Goal: Transaction & Acquisition: Purchase product/service

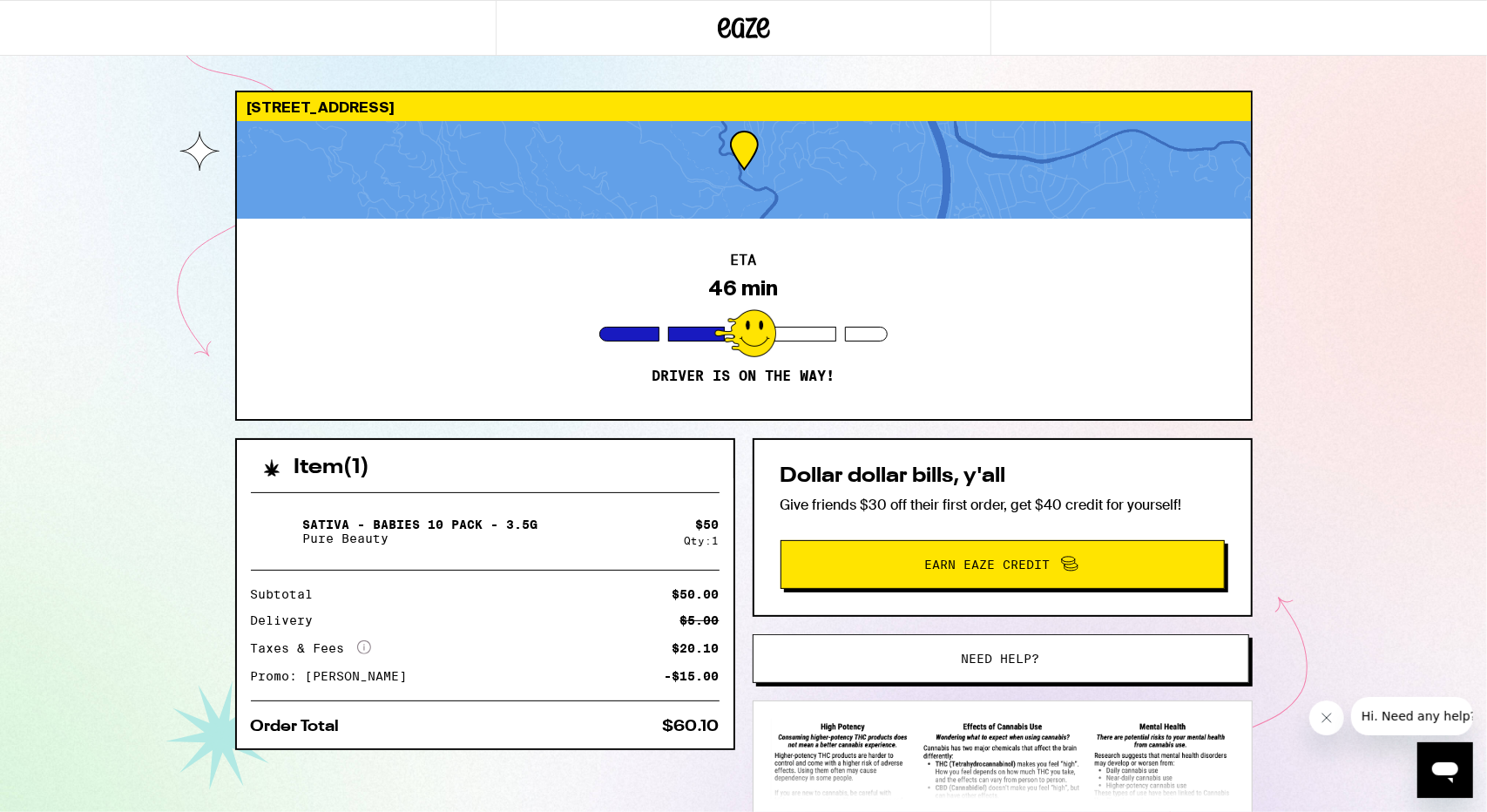
click at [993, 679] on button "Need help?" at bounding box center [1000, 659] width 496 height 49
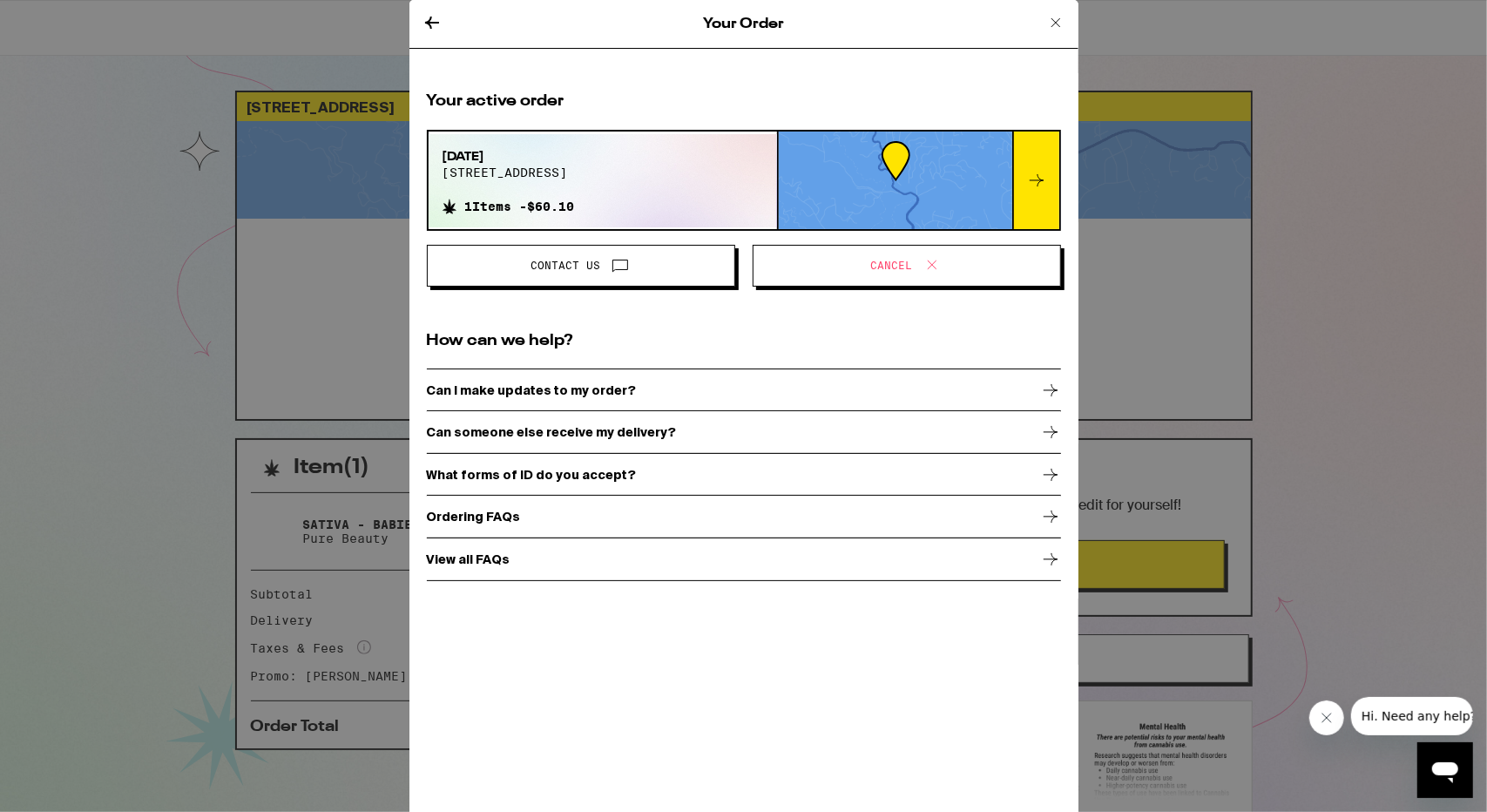
click at [848, 257] on span "Cancel" at bounding box center [906, 265] width 279 height 23
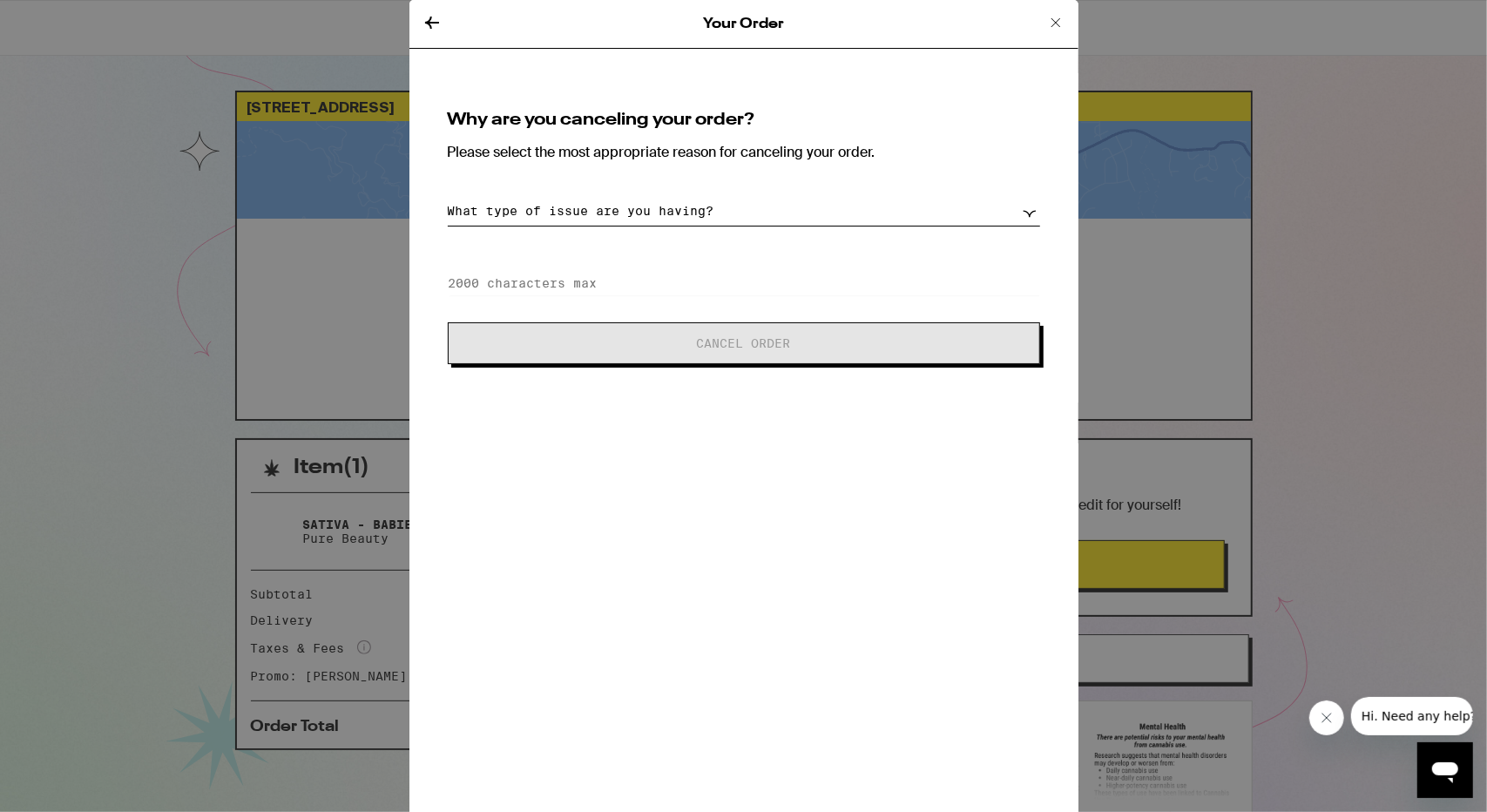
click at [708, 205] on select "What type of issue are you having? Order taking too long Order arriving too soo…" at bounding box center [743, 211] width 592 height 31
select select "long-eta"
click at [447, 196] on select "What type of issue are you having? Order taking too long Order arriving too soo…" at bounding box center [743, 211] width 592 height 31
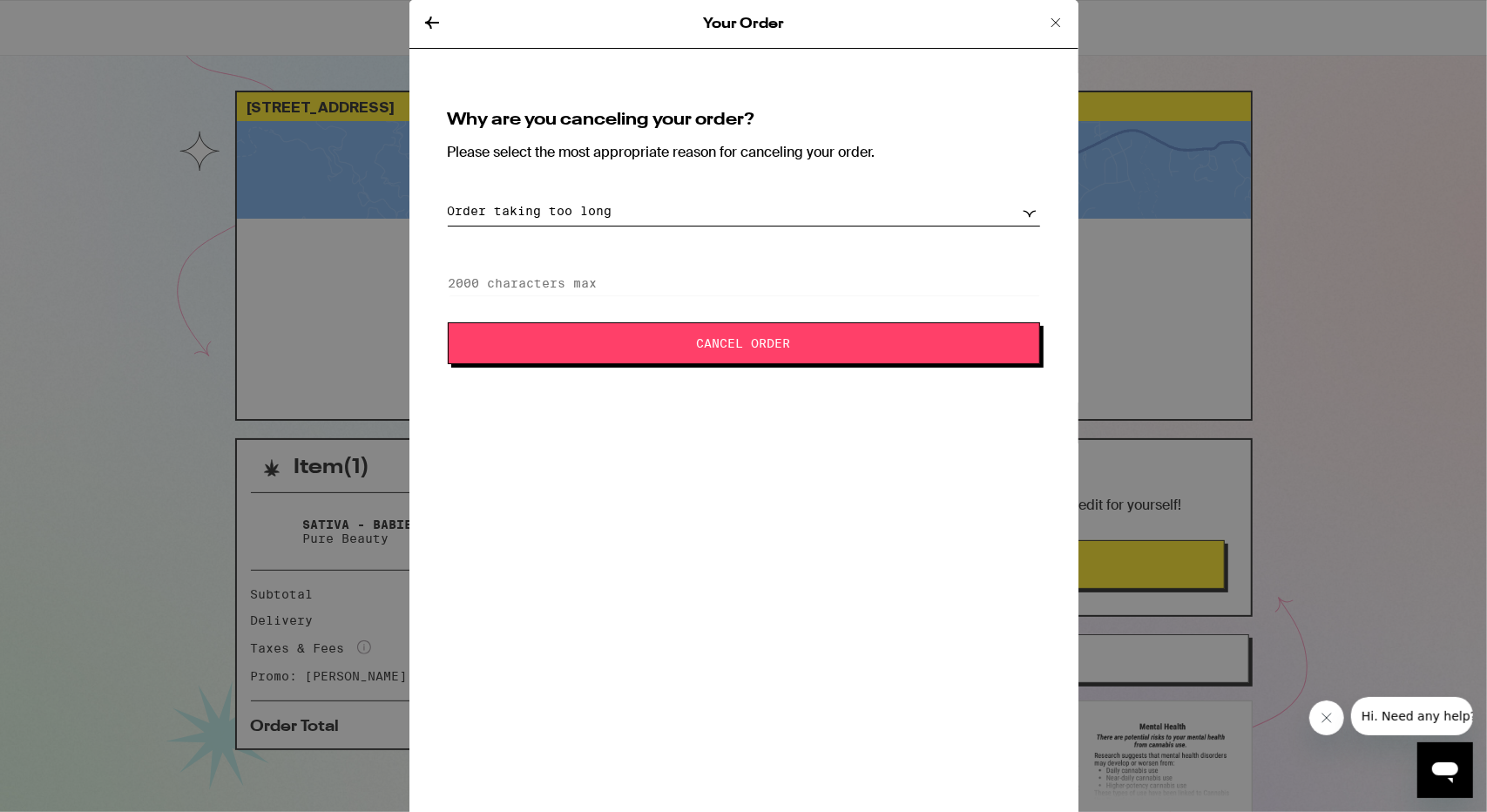
click at [778, 363] on div "Why are you canceling your order? Please select the most appropriate reason for…" at bounding box center [743, 238] width 634 height 295
click at [798, 348] on button "Cancel Order" at bounding box center [743, 343] width 592 height 42
